Goal: Task Accomplishment & Management: Complete application form

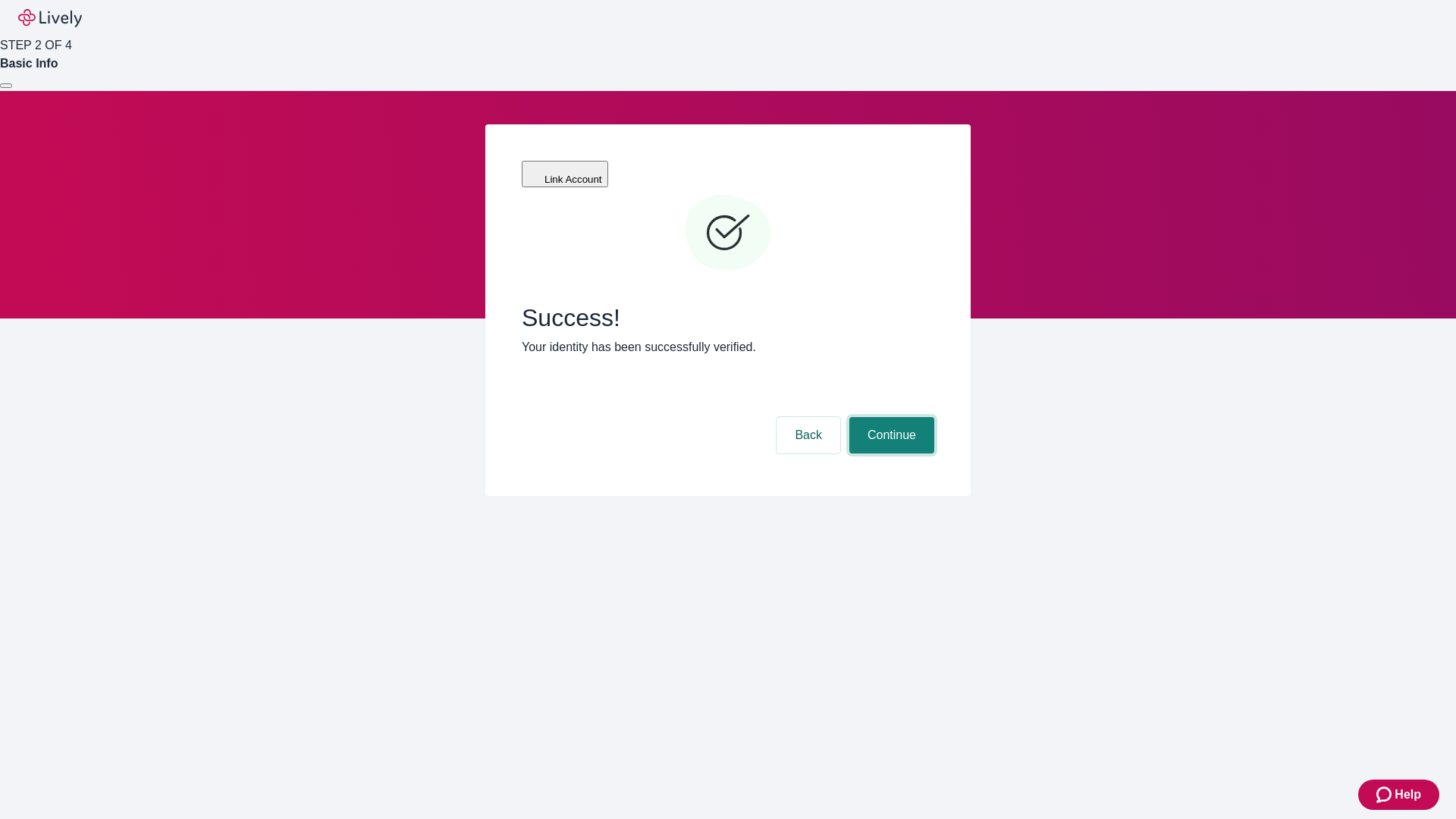
click at [889, 417] on button "Continue" at bounding box center [892, 435] width 85 height 37
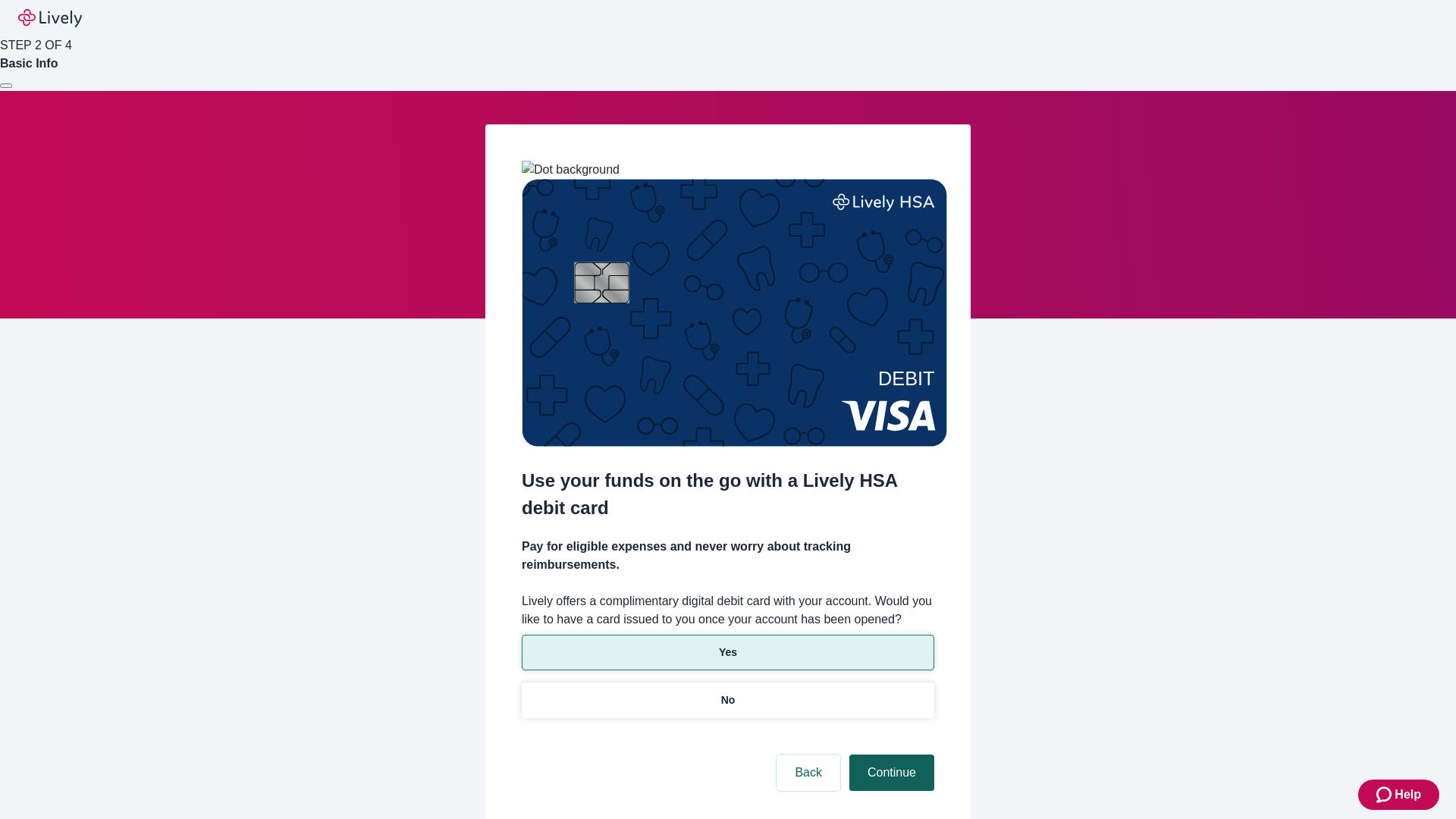
click at [727, 692] on p "No" at bounding box center [728, 700] width 14 height 16
click at [889, 754] on button "Continue" at bounding box center [892, 773] width 85 height 37
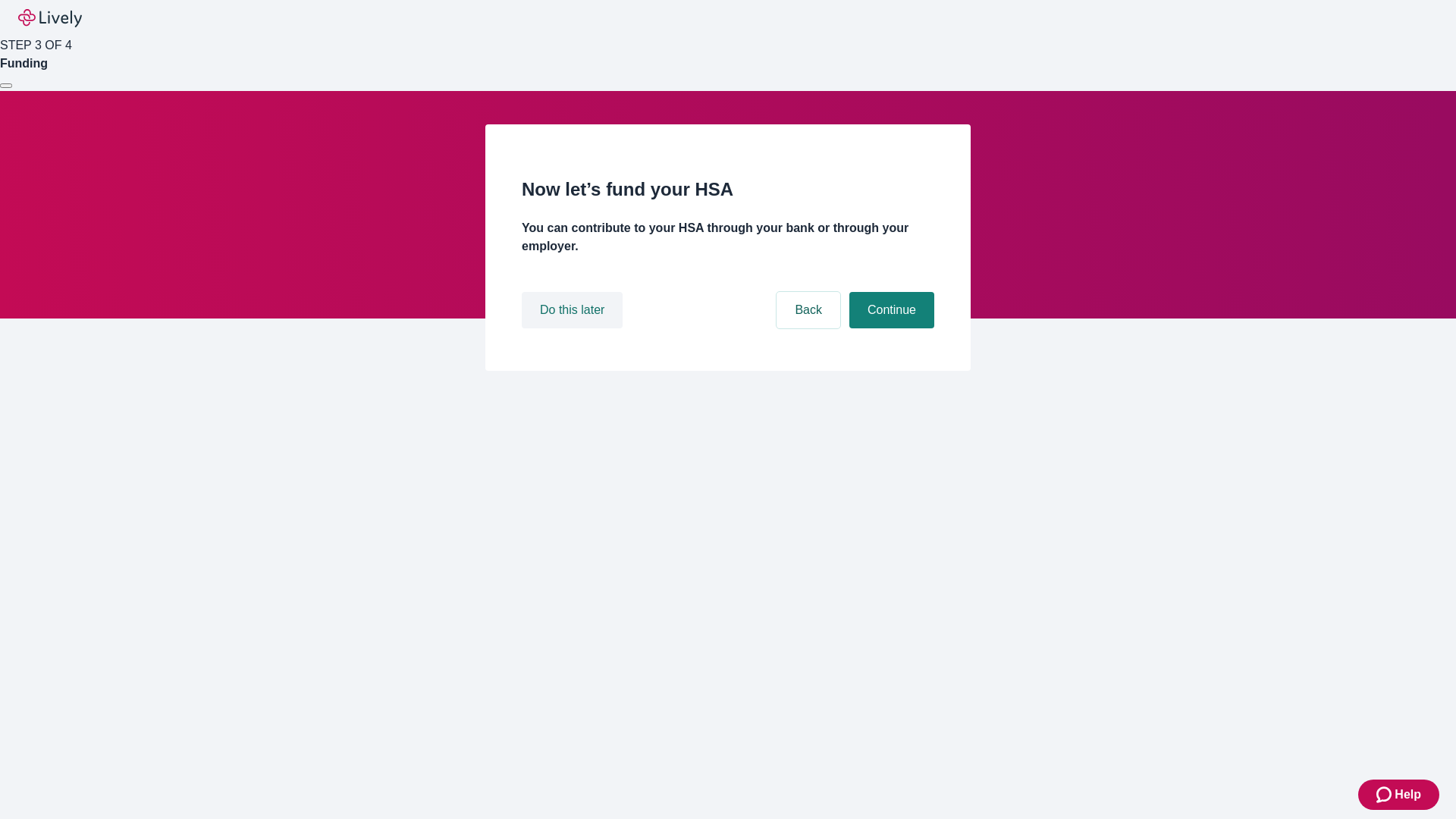
click at [574, 328] on button "Do this later" at bounding box center [572, 311] width 101 height 37
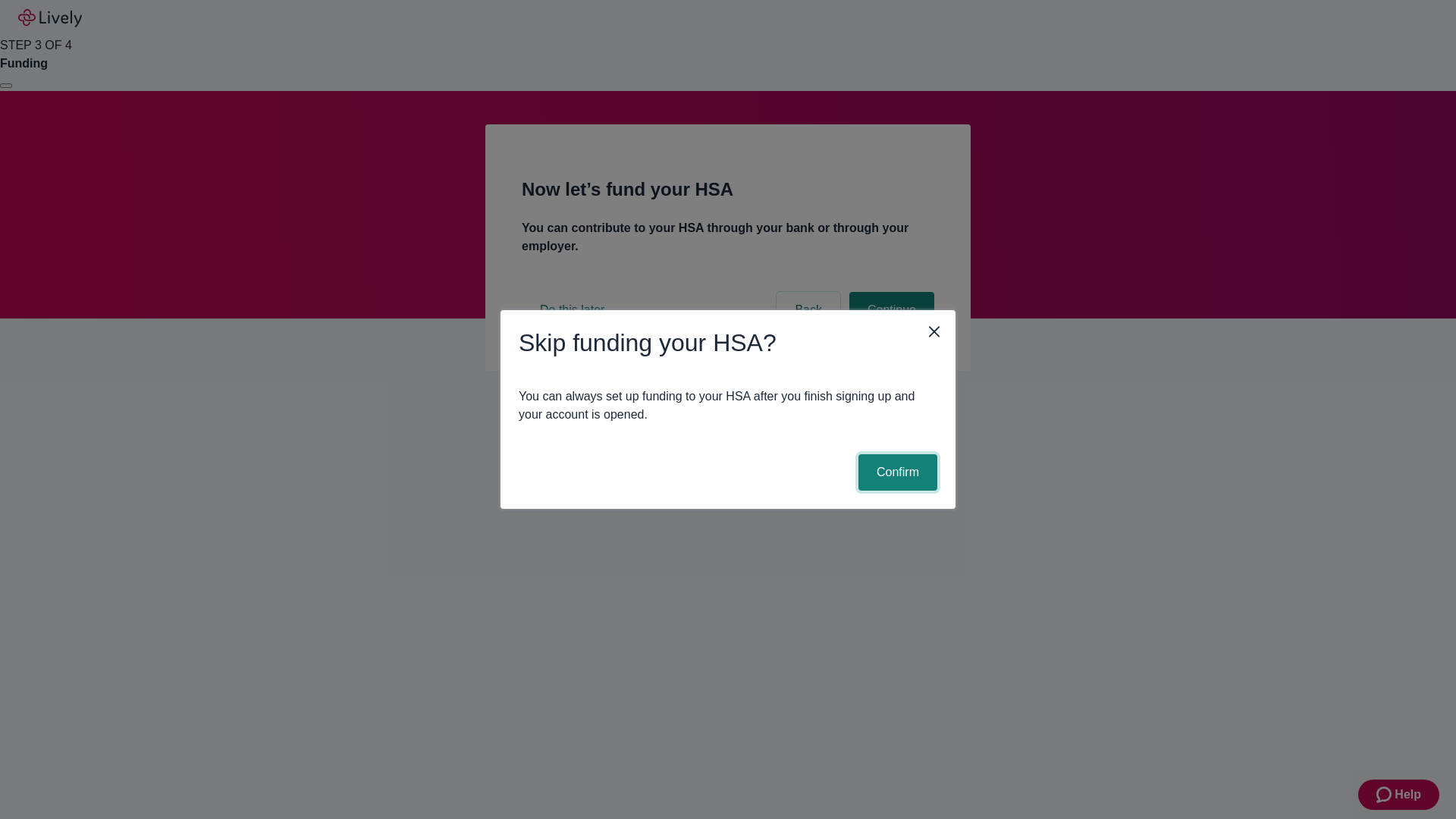
click at [896, 473] on button "Confirm" at bounding box center [897, 473] width 79 height 37
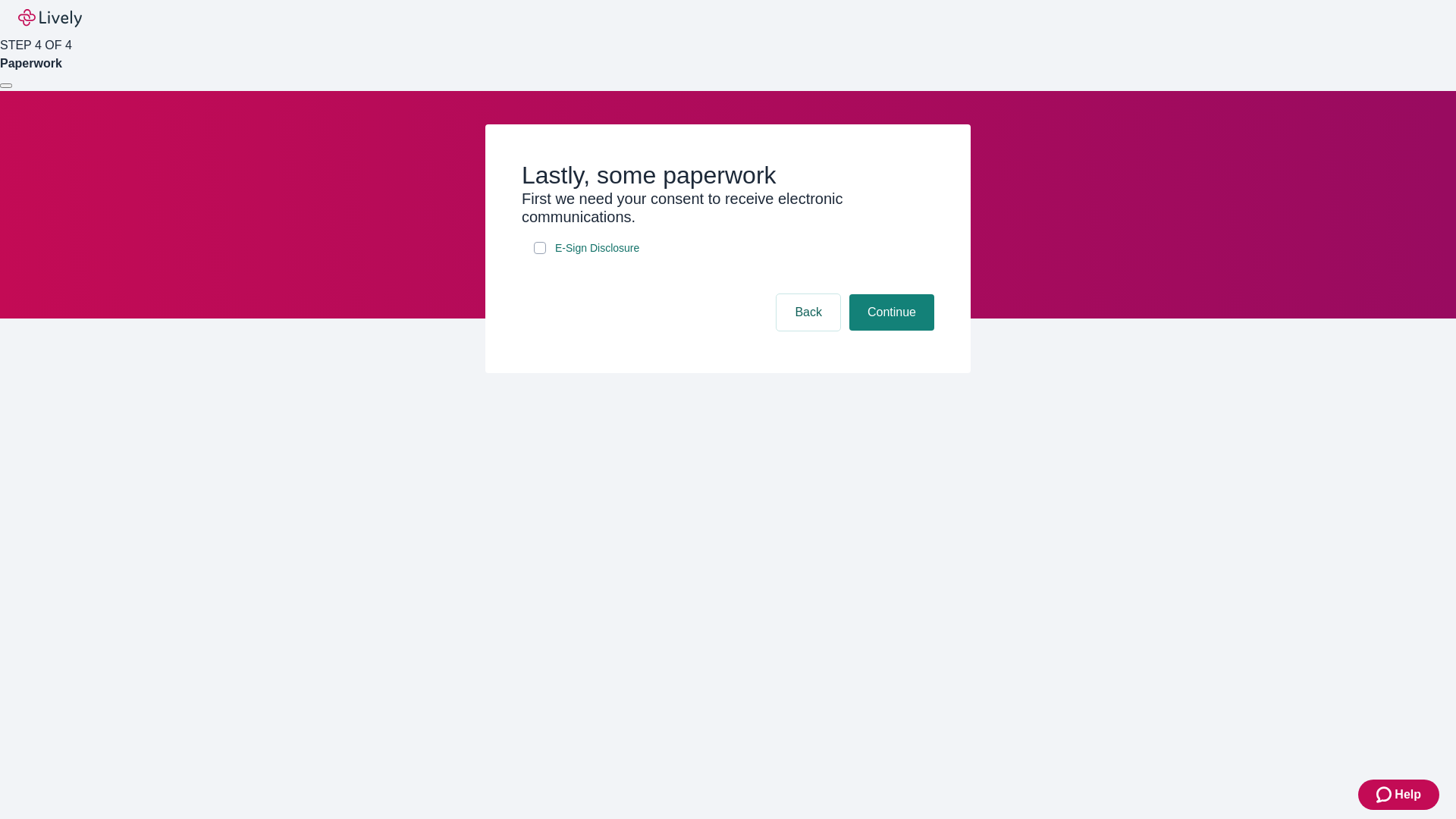
click at [540, 254] on input "E-Sign Disclosure" at bounding box center [540, 247] width 12 height 12
checkbox input "true"
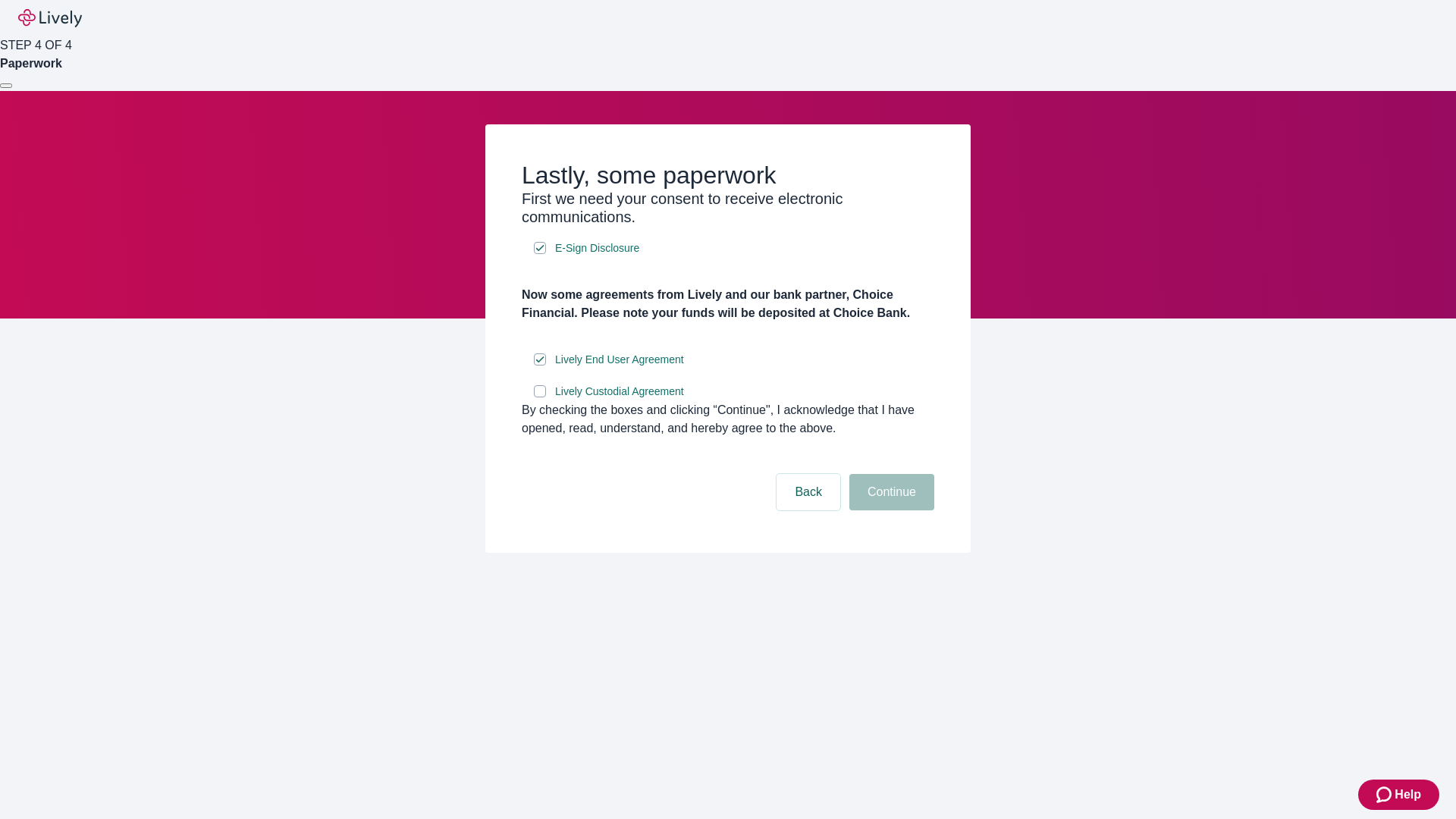
click at [540, 398] on input "Lively Custodial Agreement" at bounding box center [540, 391] width 12 height 12
checkbox input "true"
click at [889, 510] on button "Continue" at bounding box center [892, 493] width 85 height 37
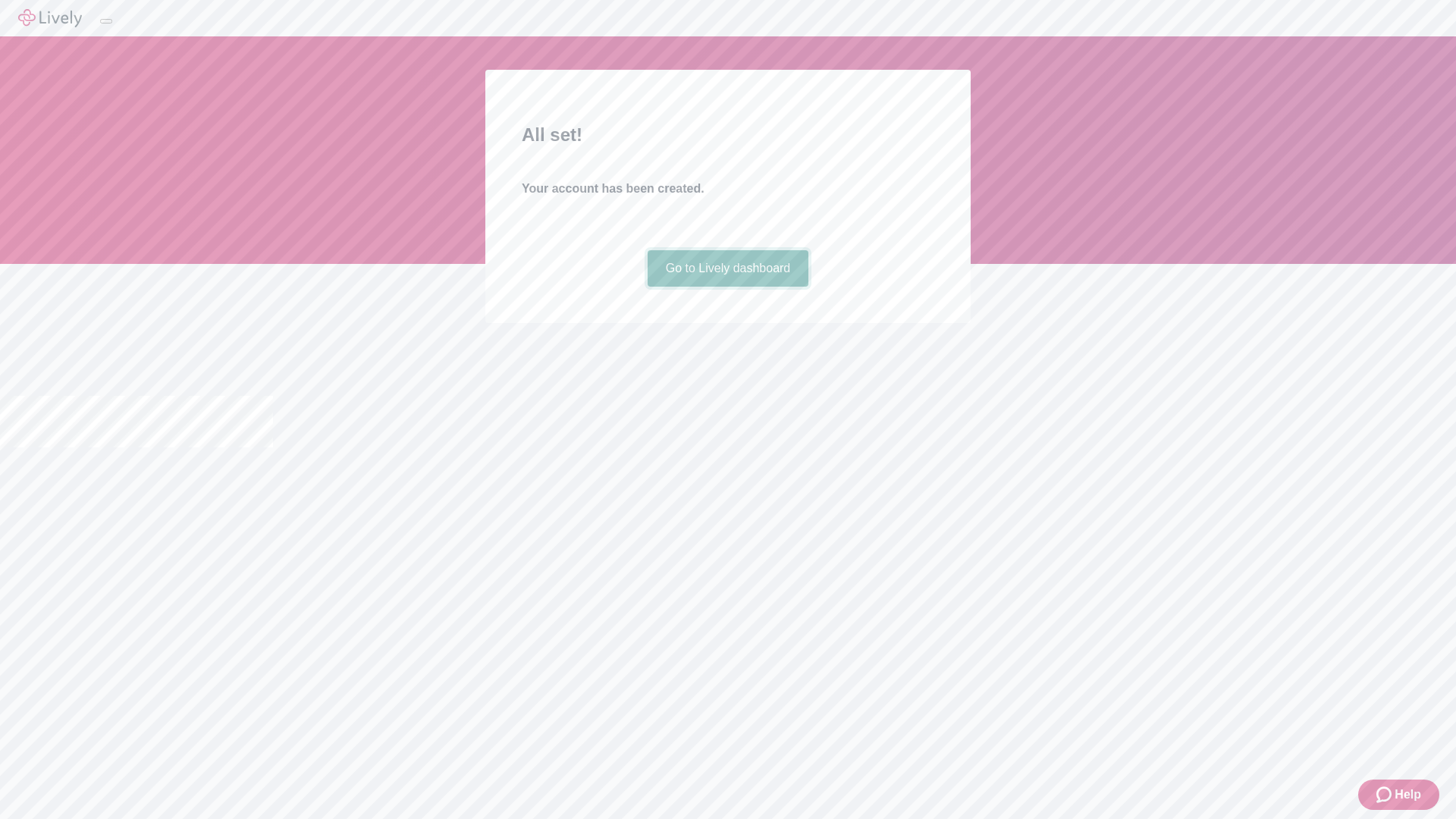
click at [727, 287] on link "Go to Lively dashboard" at bounding box center [728, 268] width 161 height 37
